Goal: Information Seeking & Learning: Find specific fact

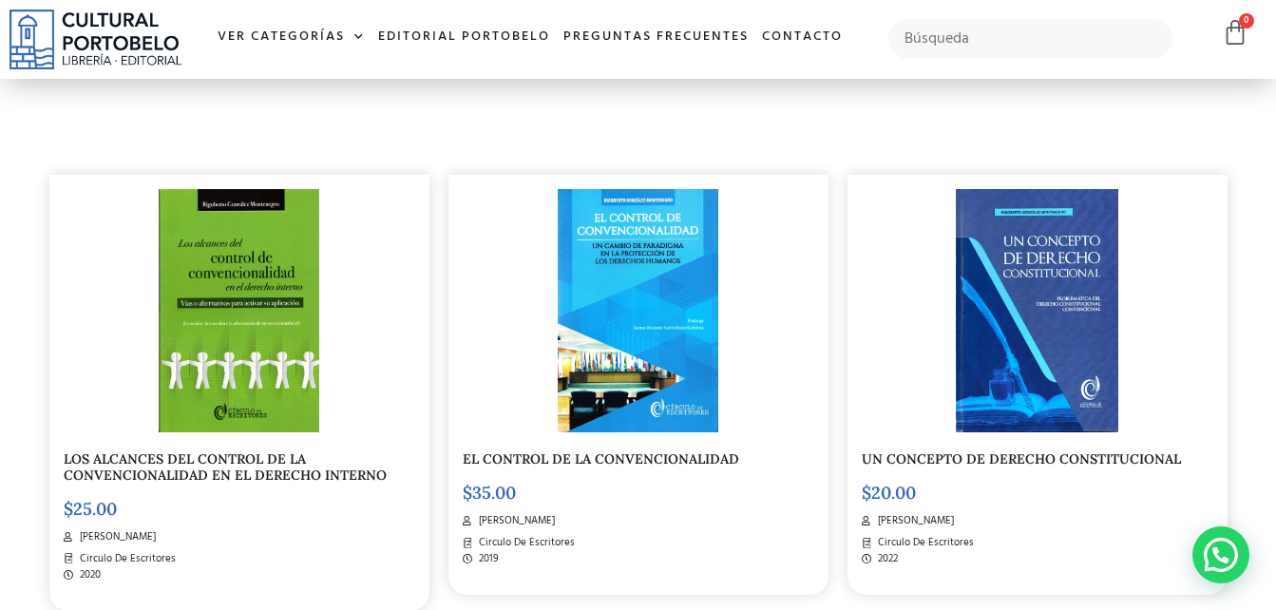
scroll to position [411, 0]
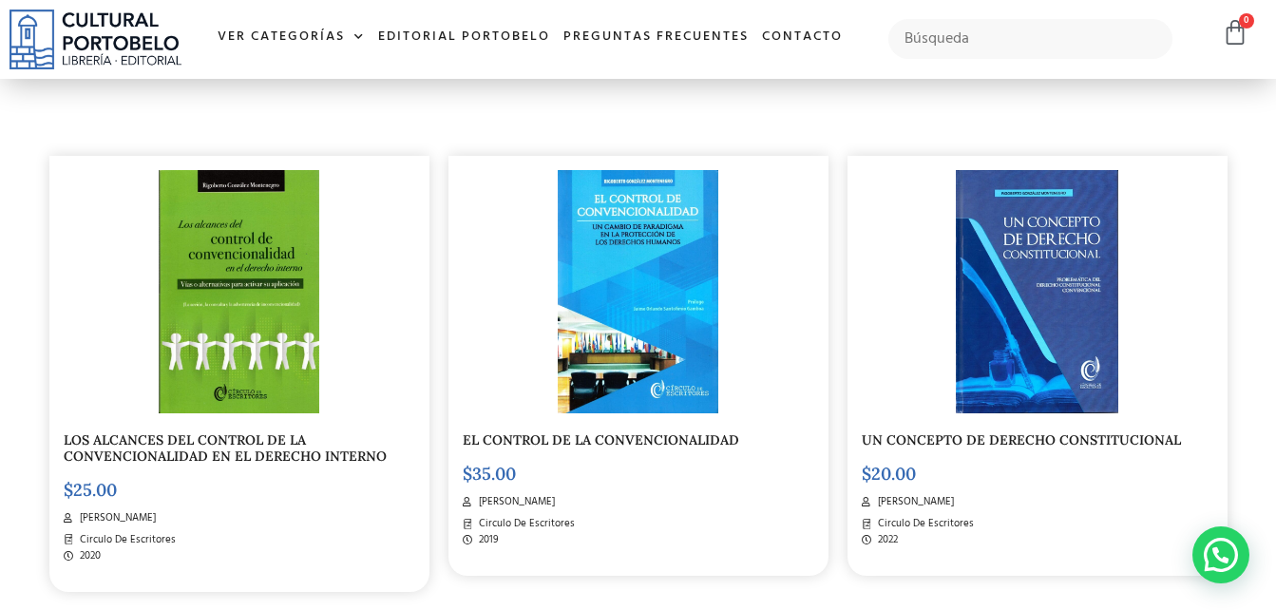
click at [241, 439] on link "LOS ALCANCES DEL CONTROL DE LA CONVENCIONALIDAD EN EL DERECHO INTERNO" at bounding box center [225, 447] width 323 height 33
click at [1020, 50] on input "text" at bounding box center [1031, 39] width 284 height 40
type input "heriberto arauz"
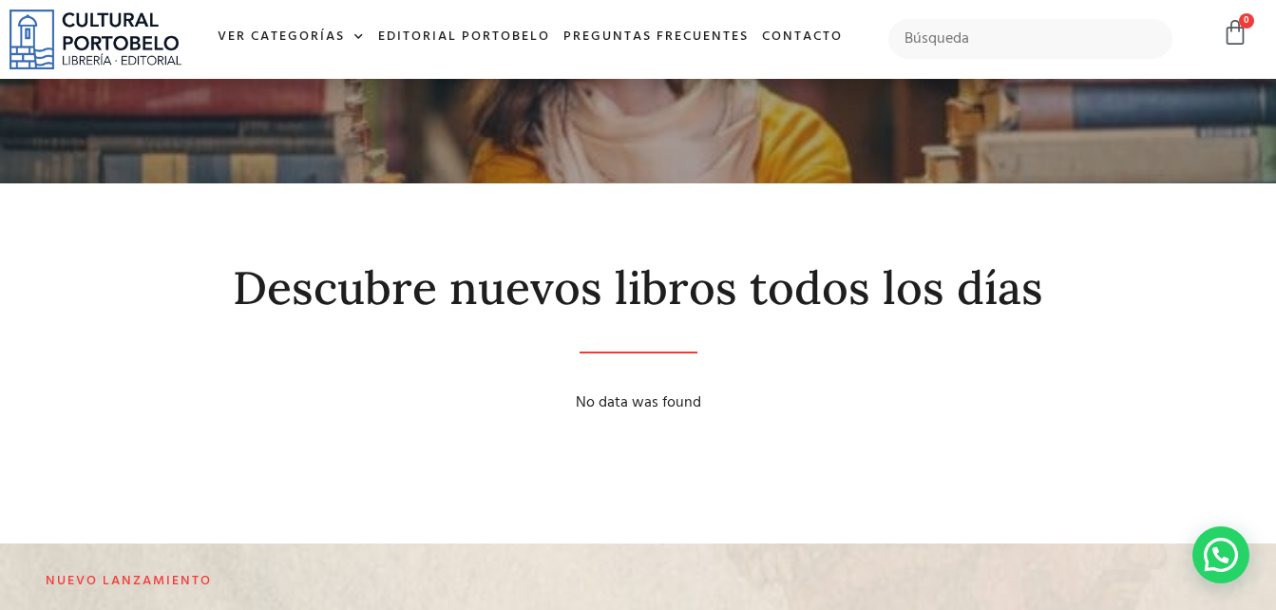
scroll to position [108, 0]
click at [1019, 30] on input "text" at bounding box center [1031, 39] width 284 height 40
type input "heriberto"
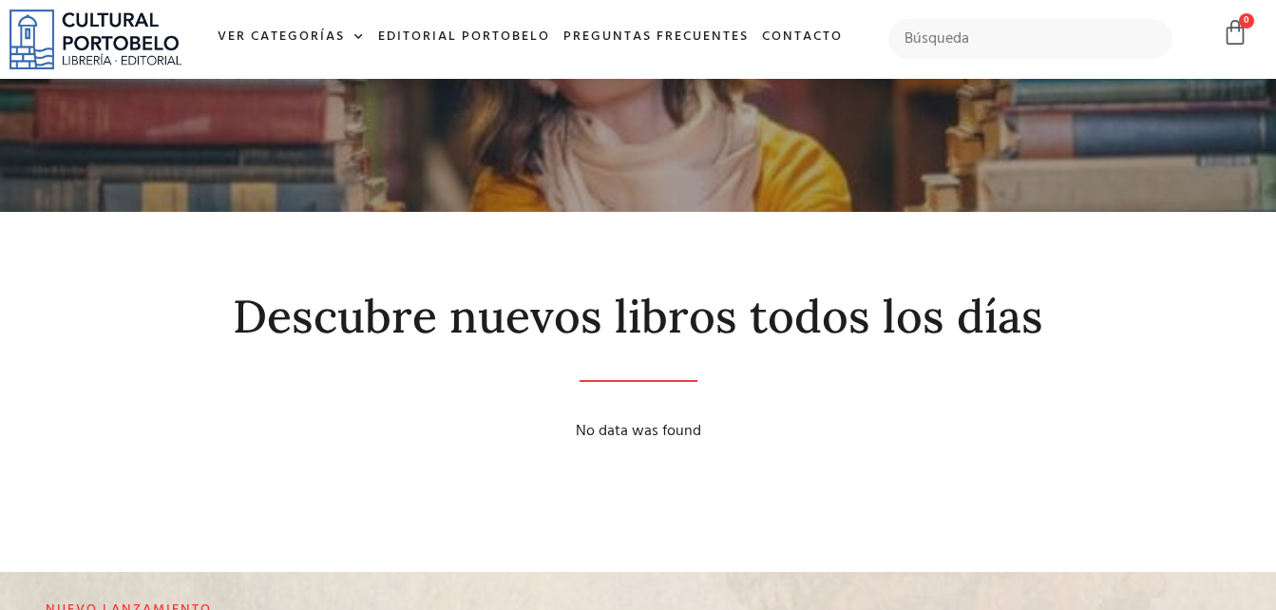
scroll to position [79, 0]
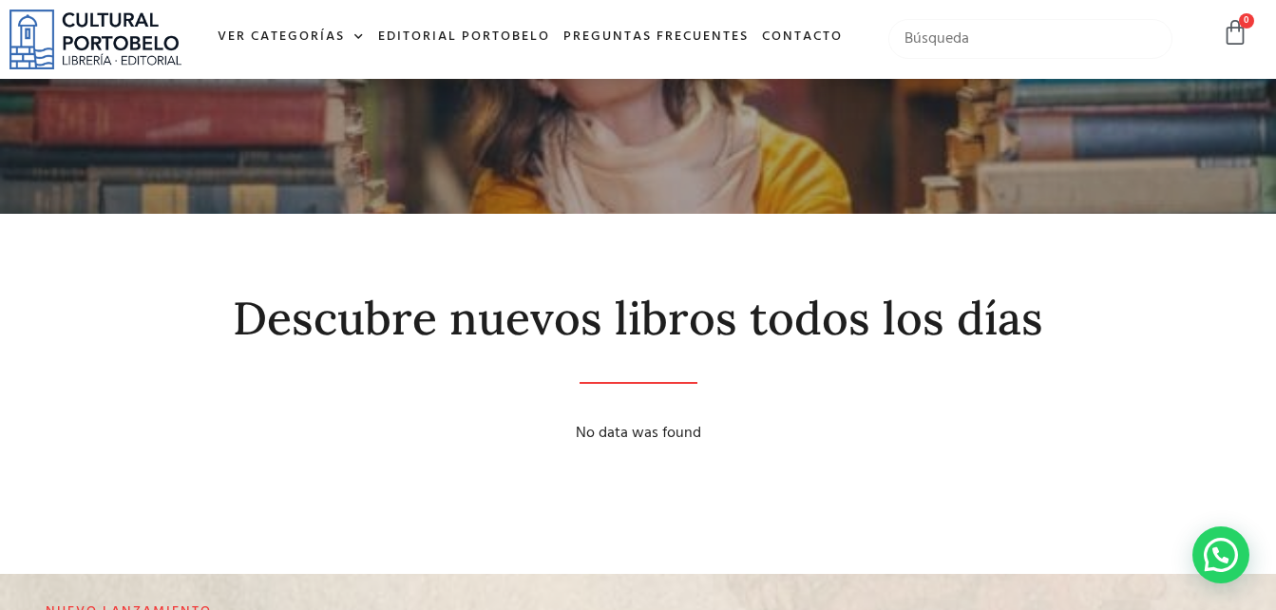
click at [1021, 41] on input "text" at bounding box center [1031, 39] width 284 height 40
type input "convencionalidad"
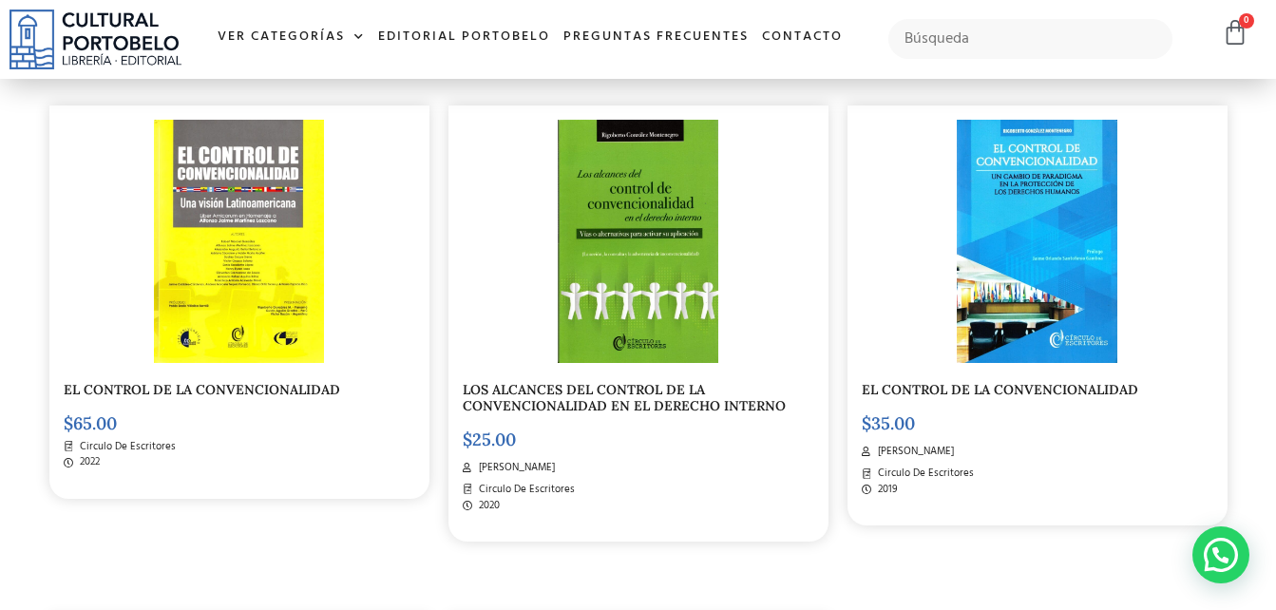
scroll to position [461, 0]
